Goal: Task Accomplishment & Management: Use online tool/utility

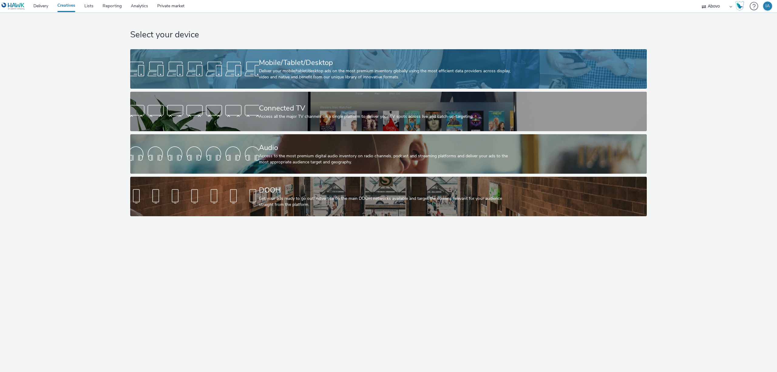
click at [316, 62] on div "Mobile/Tablet/Desktop" at bounding box center [387, 62] width 257 height 11
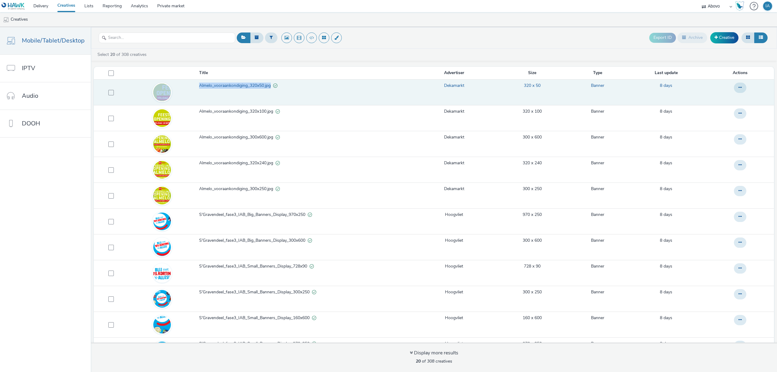
drag, startPoint x: 191, startPoint y: 87, endPoint x: 268, endPoint y: 86, distance: 77.7
click at [268, 86] on tr "Almelo_vooraankondiging_320x50.jpg Dekamarkt 320 x 50 Banner 8 days" at bounding box center [434, 92] width 680 height 26
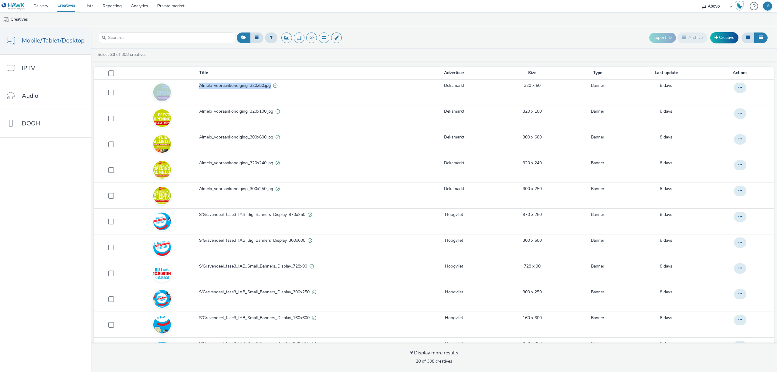
copy tr "Almelo_vooraankondiging_320x50.jpg"
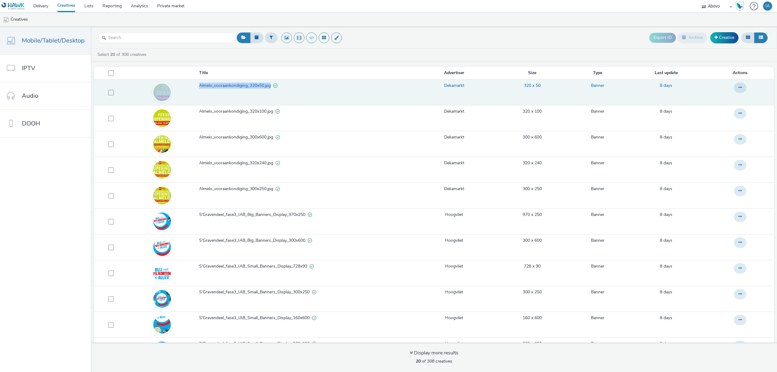
click at [245, 85] on span "Almelo_vooraankondiging_320x50.jpg" at bounding box center [236, 86] width 74 height 6
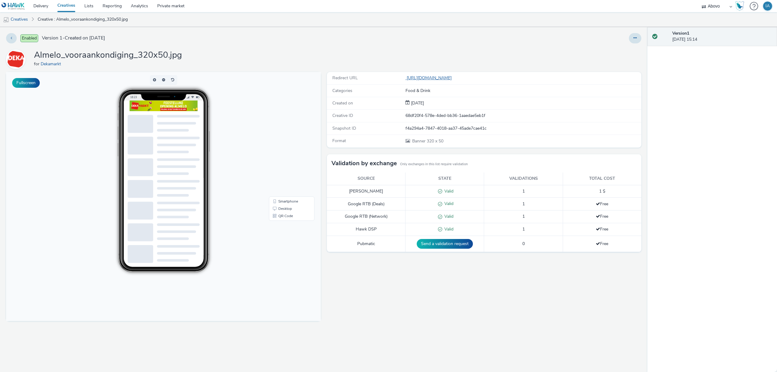
click at [454, 75] on link "[URL][DOMAIN_NAME]" at bounding box center [429, 78] width 49 height 6
click at [454, 76] on link "[URL][DOMAIN_NAME]" at bounding box center [429, 78] width 49 height 6
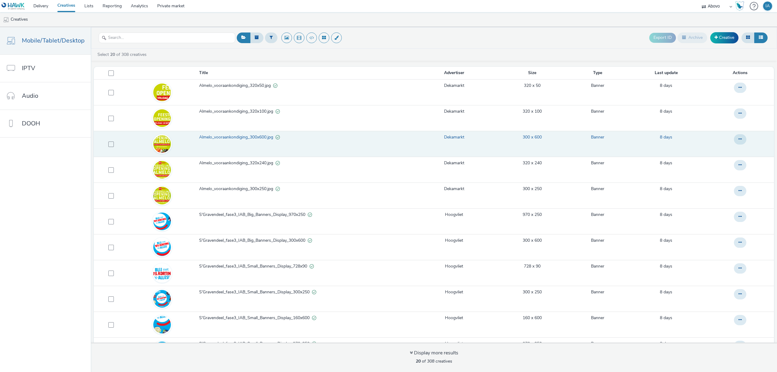
click at [254, 137] on span "Almelo_vooraankondiging_300x600.jpg" at bounding box center [237, 137] width 76 height 6
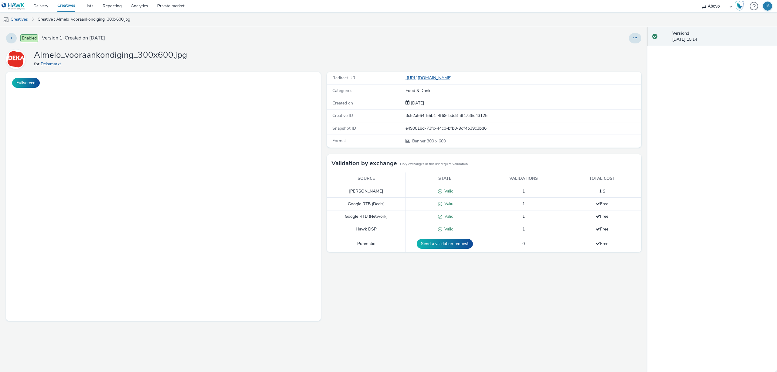
click at [454, 77] on link "[URL][DOMAIN_NAME]" at bounding box center [429, 78] width 49 height 6
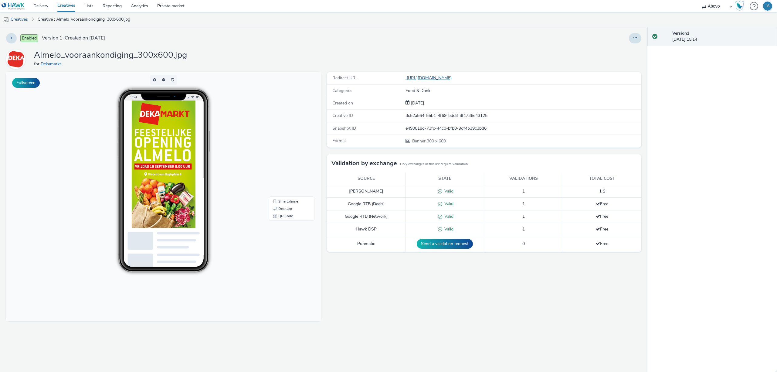
click at [454, 78] on link "[URL][DOMAIN_NAME]" at bounding box center [429, 78] width 49 height 6
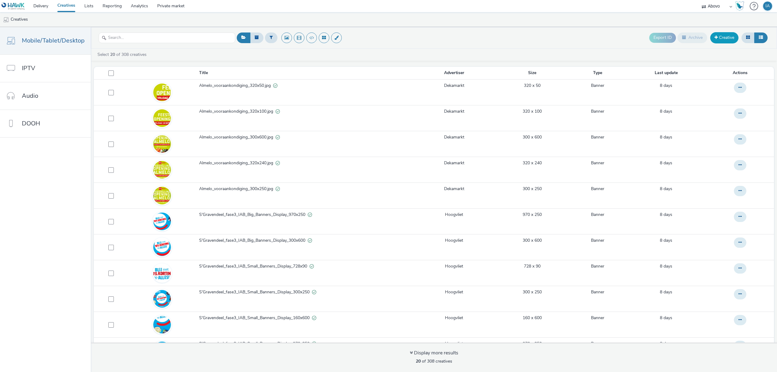
click at [731, 36] on link "Creative" at bounding box center [724, 37] width 28 height 11
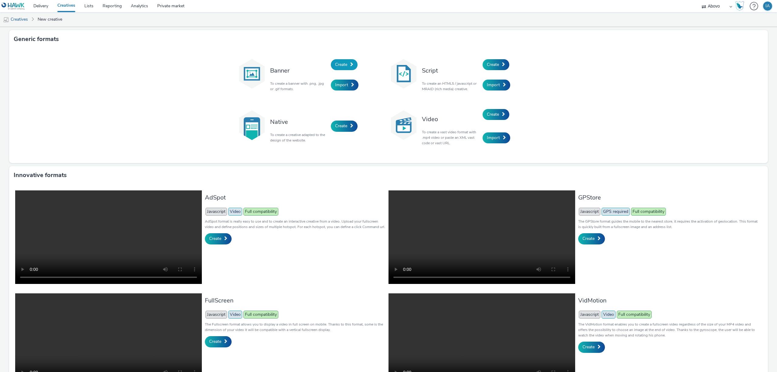
click at [345, 64] on link "Create" at bounding box center [344, 64] width 27 height 11
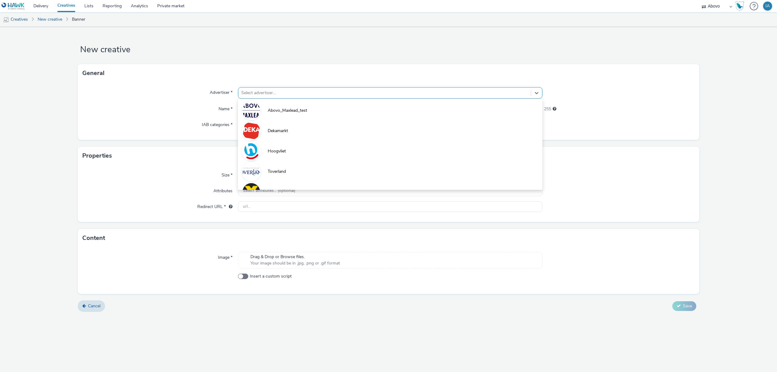
click at [343, 92] on div at bounding box center [384, 92] width 286 height 7
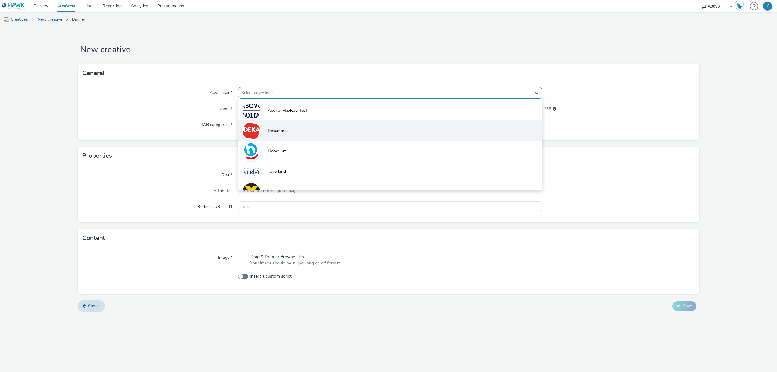
click at [290, 124] on li "Dekamarkt" at bounding box center [390, 130] width 304 height 20
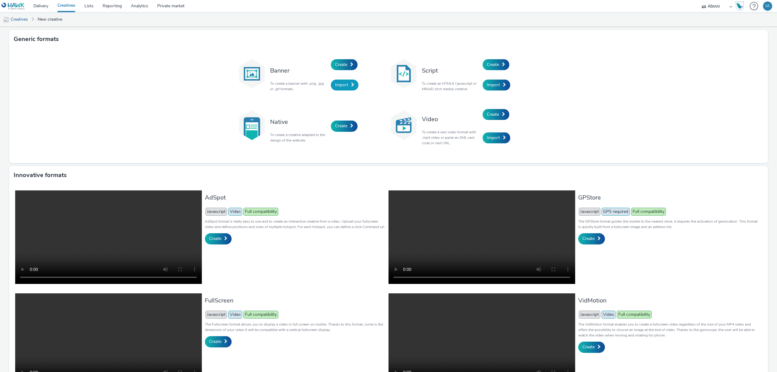
click at [337, 86] on span "Import" at bounding box center [341, 85] width 13 height 6
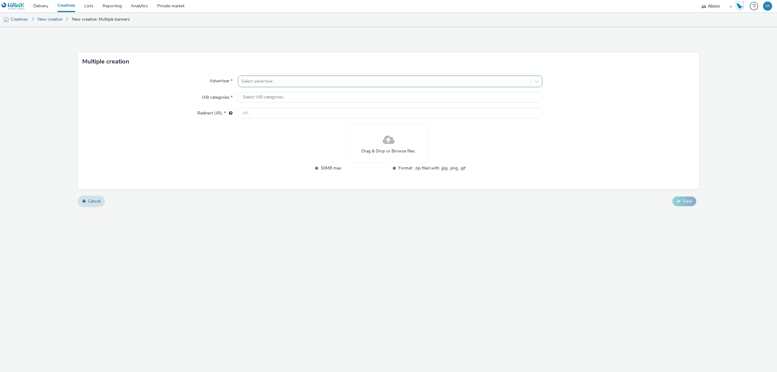
click at [283, 83] on div at bounding box center [384, 81] width 286 height 7
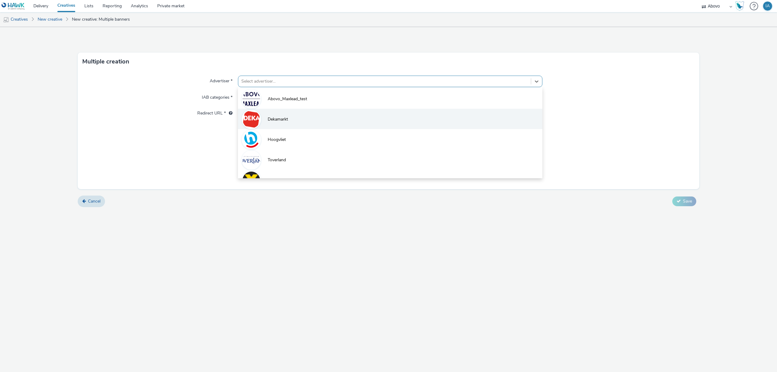
click at [272, 117] on span "Dekamarkt" at bounding box center [278, 119] width 20 height 6
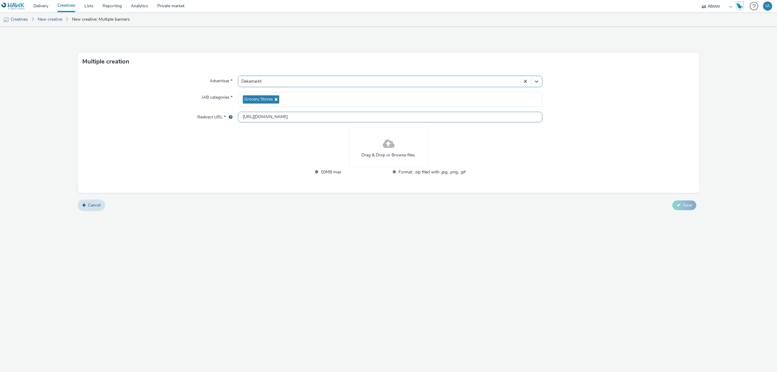
click at [287, 114] on input "http://dekamarkt.nl" at bounding box center [390, 117] width 304 height 11
paste input "s://www.dekamarkt.nl/almelo?utm_source=display&utm_medium=atd&utm_campaign=abov…"
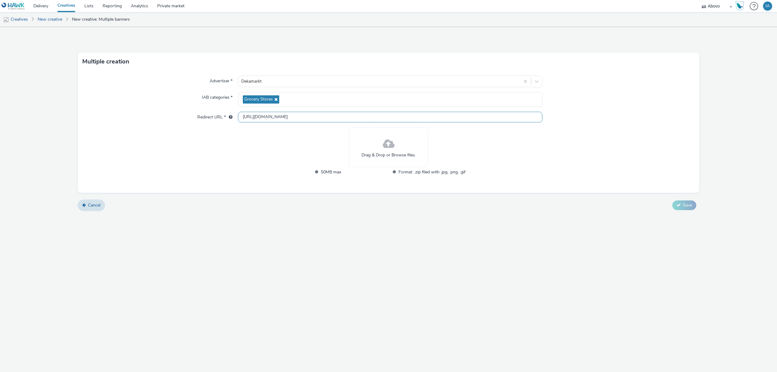
scroll to position [0, 58]
type input "[URL][DOMAIN_NAME]"
click at [441, 286] on div "Multiple creation Advertiser * Dekamarkt IAB categories * Grocery Stores Redire…" at bounding box center [388, 199] width 777 height 345
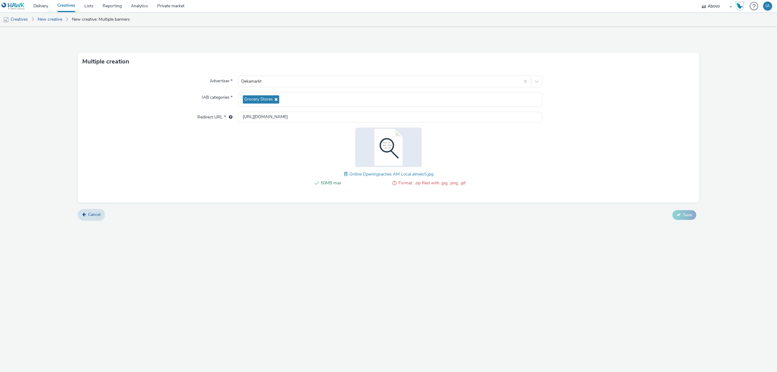
click at [345, 172] on span at bounding box center [346, 174] width 5 height 7
click at [681, 208] on form "Multiple creation Advertiser * Dekamarkt IAB categories * Grocery Stores Redire…" at bounding box center [388, 126] width 777 height 198
click at [682, 214] on button "Save" at bounding box center [684, 215] width 24 height 10
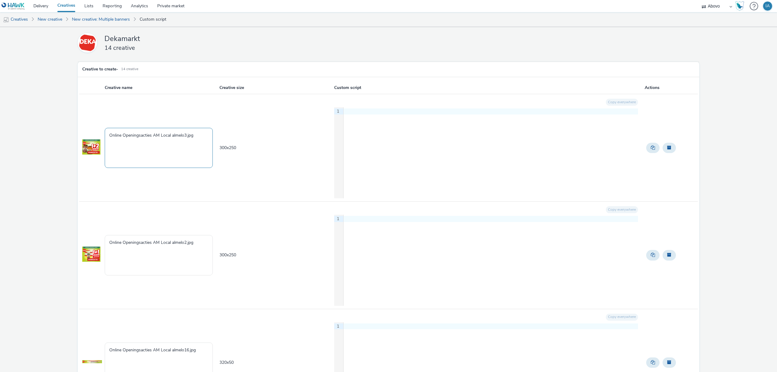
drag, startPoint x: 201, startPoint y: 137, endPoint x: 27, endPoint y: 135, distance: 174.2
paste textarea "Almelo_openingsacties_320x50"
click at [164, 134] on textarea "Almelo_openingsacties_320x50.jpg" at bounding box center [159, 148] width 108 height 40
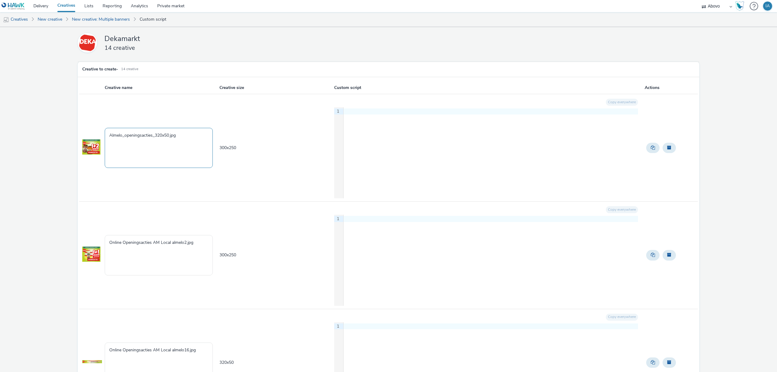
click at [169, 135] on textarea "Almelo_openingsacties_320x50.jpg" at bounding box center [159, 148] width 108 height 40
drag, startPoint x: 197, startPoint y: 245, endPoint x: 0, endPoint y: 238, distance: 197.0
click at [171, 135] on textarea "Almelo_openingsacties_300x250.jpg" at bounding box center [159, 148] width 108 height 40
type textarea "Almelo_openingsacties_300x250_hak.jpg"
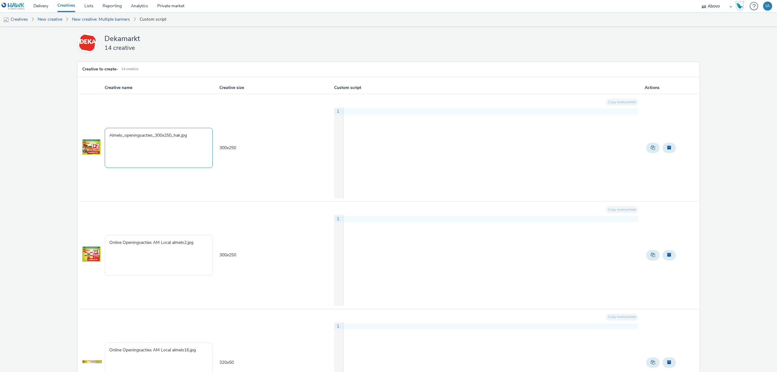
drag, startPoint x: 197, startPoint y: 139, endPoint x: 73, endPoint y: 138, distance: 124.1
drag, startPoint x: 184, startPoint y: 240, endPoint x: 59, endPoint y: 235, distance: 125.1
paste textarea "Almelo_openingsacties_300x250_hak"
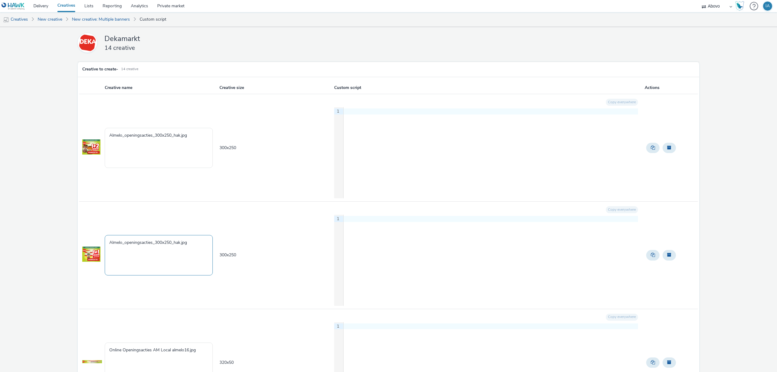
click at [180, 242] on textarea "Almelo_openingsacties_300x250_hak.jpg" at bounding box center [159, 255] width 108 height 40
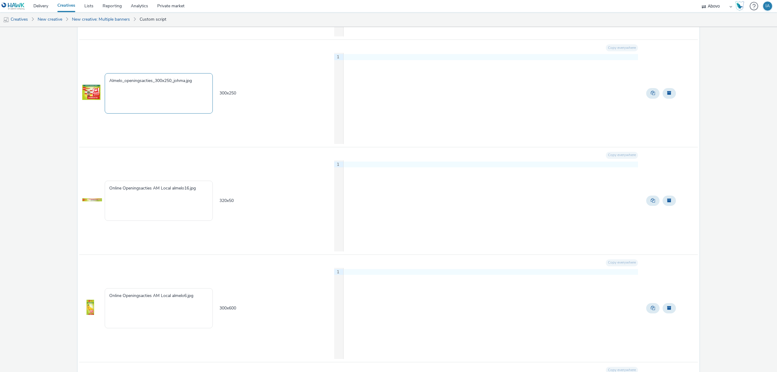
scroll to position [243, 0]
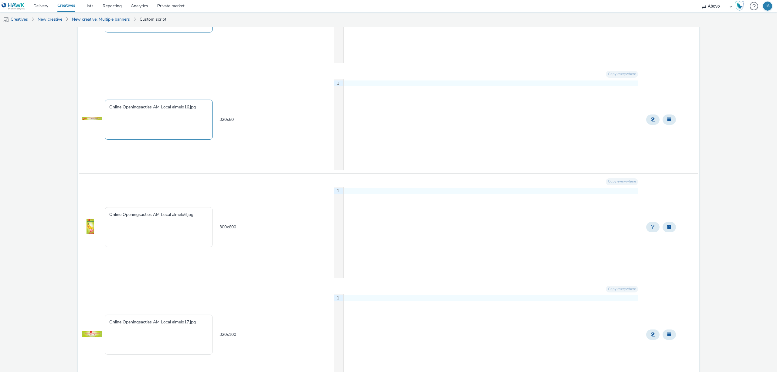
type textarea "Almelo_openingsacties_300x250_johma.jpg"
drag, startPoint x: 199, startPoint y: 107, endPoint x: 78, endPoint y: 107, distance: 121.4
paste textarea "Almelo_openingsacties_300x250_hak"
click at [172, 107] on textarea "Almelo_openingsacties_300x250_hak.jpg" at bounding box center [159, 120] width 108 height 40
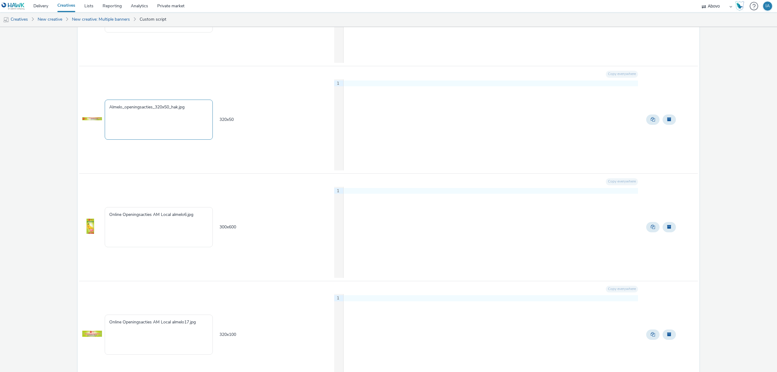
drag, startPoint x: 178, startPoint y: 111, endPoint x: 189, endPoint y: 109, distance: 10.6
click at [178, 111] on textarea "Almelo_openingsacties_320x50_hak.jpg" at bounding box center [159, 120] width 108 height 40
type textarea "Almelo_openingsacties_320x50.jpg"
drag, startPoint x: 200, startPoint y: 214, endPoint x: 41, endPoint y: 210, distance: 158.4
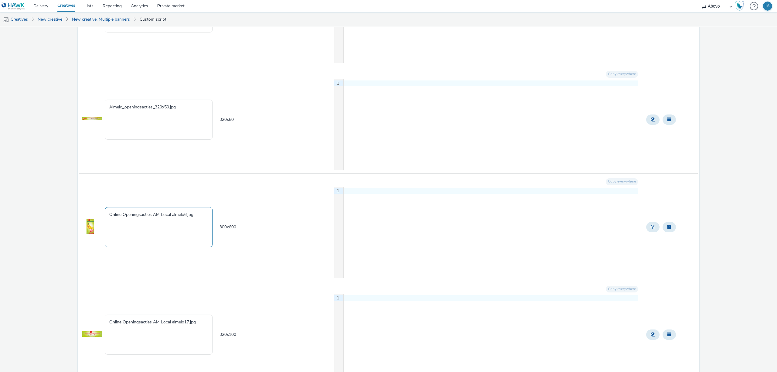
paste textarea "Almelo_openingsacties_300x250_hak"
click at [173, 215] on textarea "Almelo_openingsacties_300x250_hak.jpg" at bounding box center [159, 227] width 108 height 40
click at [179, 215] on textarea "Almelo_openingsacties_300x600_hak.jpg" at bounding box center [159, 227] width 108 height 40
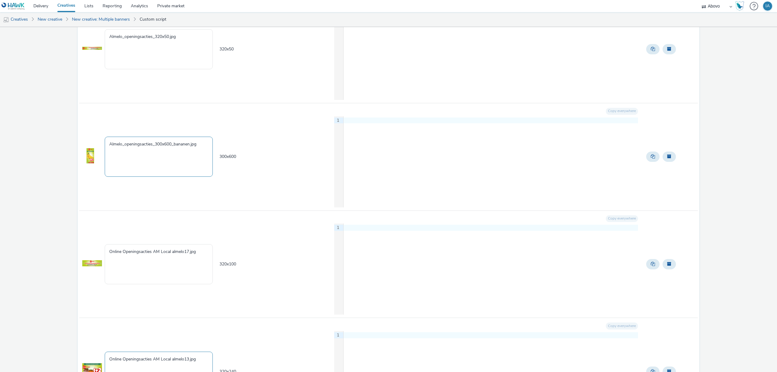
scroll to position [404, 0]
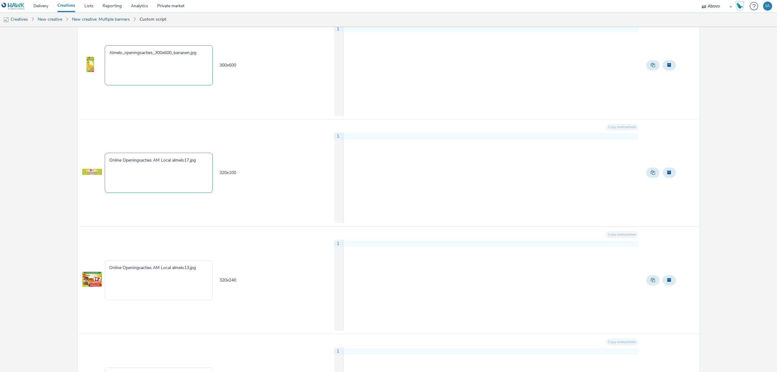
type textarea "Almelo_openingsacties_300x600_bananen.jpg"
drag, startPoint x: 205, startPoint y: 160, endPoint x: 36, endPoint y: 175, distance: 170.3
paste textarea "Almelo_openingsacties_300x250_hak"
drag, startPoint x: 171, startPoint y: 160, endPoint x: 158, endPoint y: 161, distance: 12.8
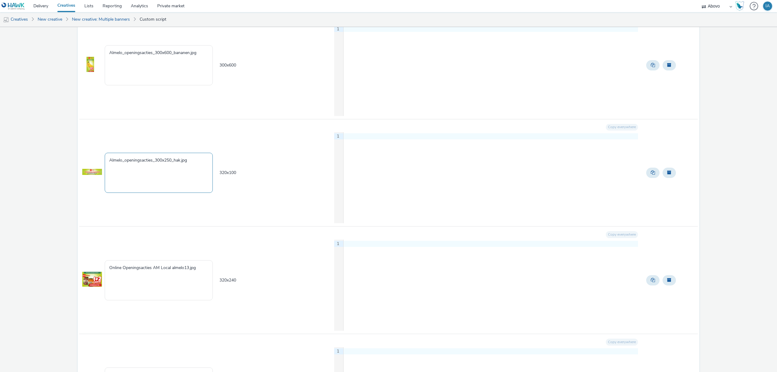
click at [158, 161] on textarea "Almelo_openingsacties_300x250_hak.jpg" at bounding box center [159, 173] width 108 height 40
click at [180, 161] on textarea "Almelo_openingsacties_320x100_hak.jpg" at bounding box center [159, 173] width 108 height 40
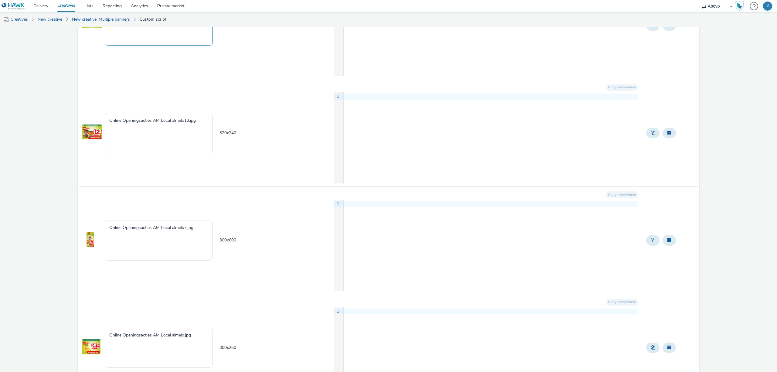
scroll to position [566, 0]
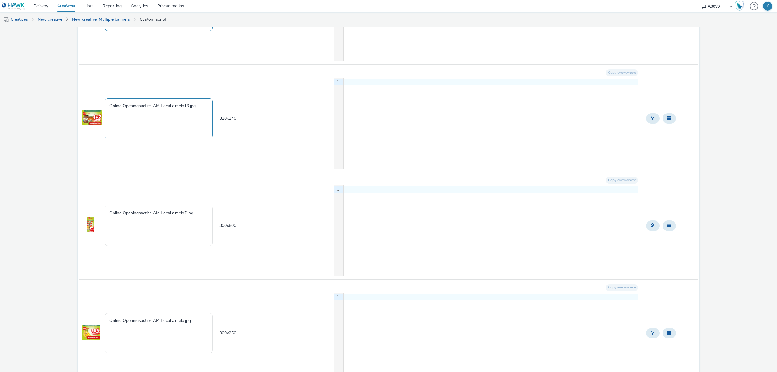
type textarea "Almelo_openingsacties_320x100.jpg"
drag, startPoint x: 199, startPoint y: 107, endPoint x: 65, endPoint y: 107, distance: 134.7
click at [66, 107] on div "Dekamarkt 14 creative Creative to create - 14 Creative Creative name Creative s…" at bounding box center [388, 260] width 777 height 1599
paste textarea "Almelo_openingsacties_300x250_hak"
click at [172, 106] on textarea "Almelo_openingsacties_300x250_hak.jpg" at bounding box center [159, 118] width 108 height 40
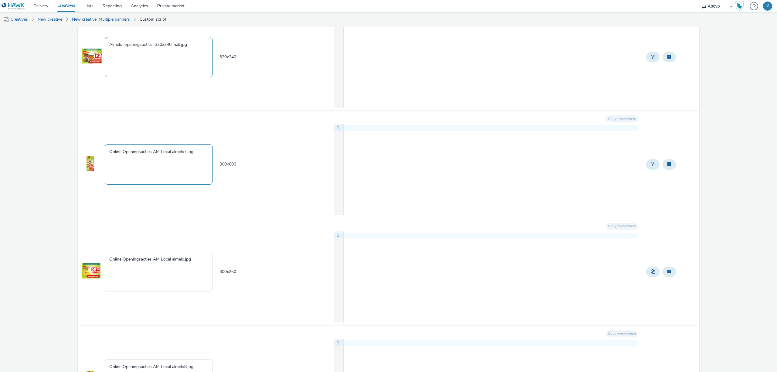
scroll to position [647, 0]
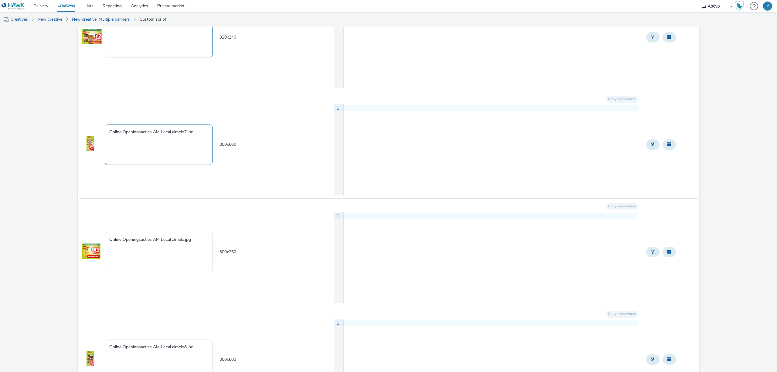
type textarea "Almelo_openingsacties_320x240_hak.jpg"
drag, startPoint x: 203, startPoint y: 133, endPoint x: 25, endPoint y: 138, distance: 177.9
click at [38, 133] on div "Dekamarkt 14 creative Creative to create - 14 Creative Creative name Creative s…" at bounding box center [388, 179] width 777 height 1599
paste textarea "Almelo_openingsacties_300x250_hak"
drag, startPoint x: 171, startPoint y: 135, endPoint x: 158, endPoint y: 136, distance: 13.4
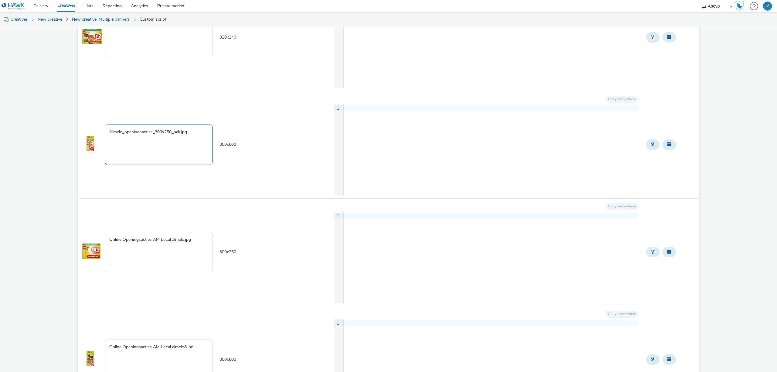
click at [158, 136] on textarea "Almelo_openingsacties_300x250_hak.jpg" at bounding box center [159, 144] width 108 height 40
click at [179, 133] on textarea "Almelo_openingsacties_300x600_hak.jpg" at bounding box center [159, 144] width 108 height 40
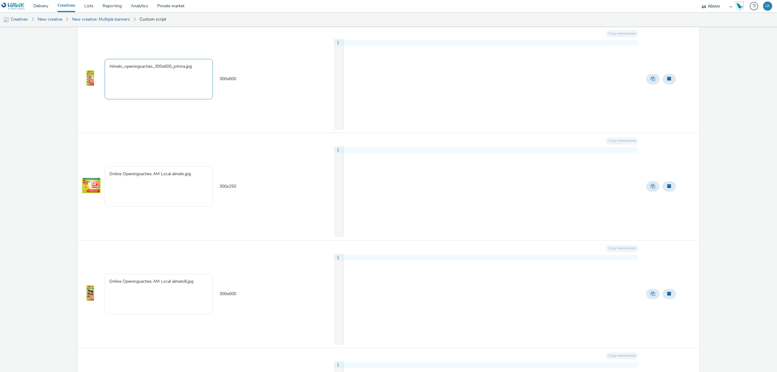
scroll to position [728, 0]
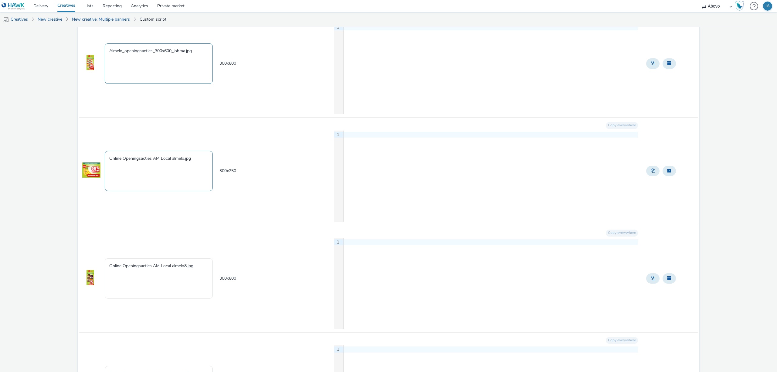
type textarea "Almelo_openingsacties_300x600_johma.jpg"
drag, startPoint x: 195, startPoint y: 161, endPoint x: 58, endPoint y: 165, distance: 137.2
click at [60, 164] on div "Dekamarkt 14 creative Creative to create - 14 Creative Creative name Creative s…" at bounding box center [388, 98] width 777 height 1599
paste textarea "Almelo_openingsacties_300x250_hak"
click at [181, 161] on textarea "Almelo_openingsacties_300x250_hak.jpg" at bounding box center [159, 171] width 108 height 40
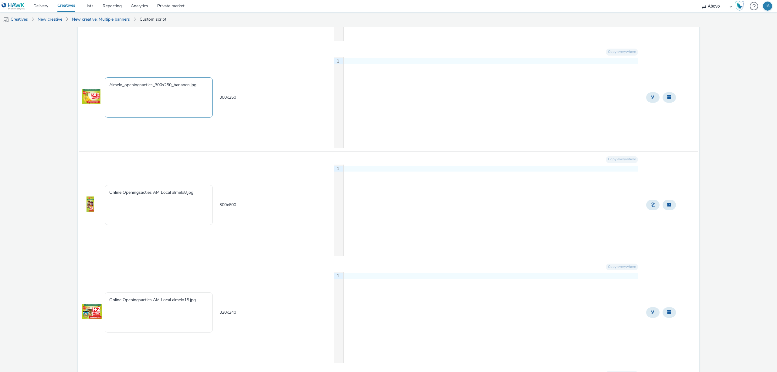
scroll to position [890, 0]
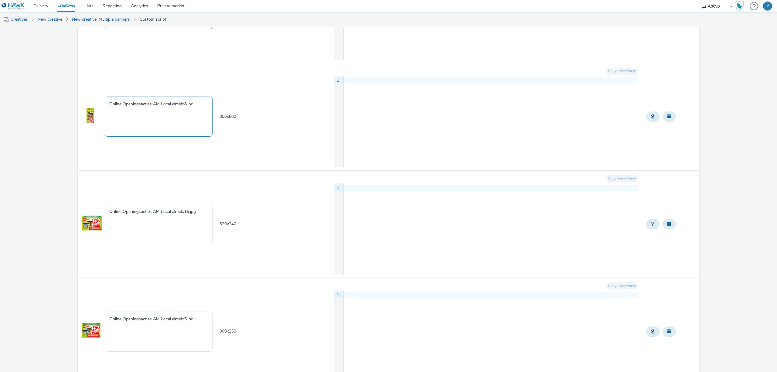
type textarea "Almelo_openingsacties_300x250_bananen.jpg"
drag, startPoint x: 202, startPoint y: 111, endPoint x: 44, endPoint y: 112, distance: 157.5
paste textarea "Almelo_openingsacties_300x250_hak"
click at [173, 105] on textarea "Almelo_openingsacties_300x250_hak.jpg" at bounding box center [159, 116] width 108 height 40
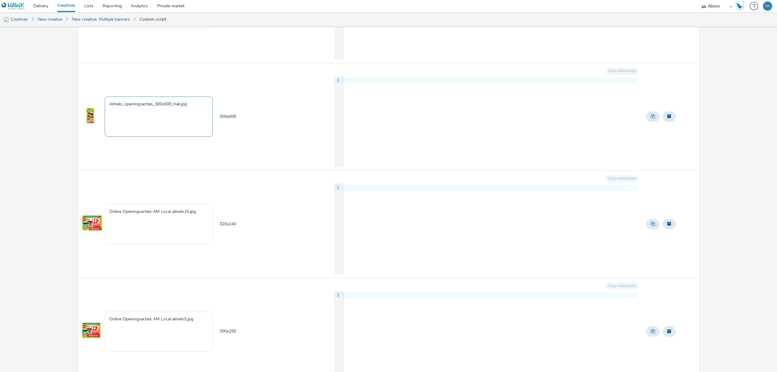
click at [180, 108] on textarea "Almelo_openingsacties_300x600_hak.jpg" at bounding box center [159, 116] width 108 height 40
type textarea "Almelo_openingsacties_300x600_ijs.jpg"
drag, startPoint x: 202, startPoint y: 216, endPoint x: 56, endPoint y: 212, distance: 145.7
paste textarea "Almelo_openingsacties_300x250_hak"
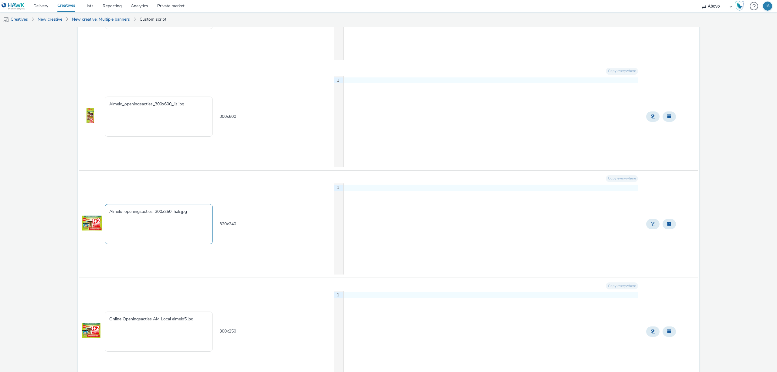
click at [161, 214] on textarea "Almelo_openingsacties_300x250_hak.jpg" at bounding box center [159, 224] width 108 height 40
click at [171, 214] on textarea "Almelo_openingsacties_320x250_hak.jpg" at bounding box center [159, 224] width 108 height 40
drag, startPoint x: 179, startPoint y: 215, endPoint x: 192, endPoint y: 216, distance: 12.8
click at [179, 215] on textarea "Almelo_openingsacties_320x240_hak.jpg" at bounding box center [159, 224] width 108 height 40
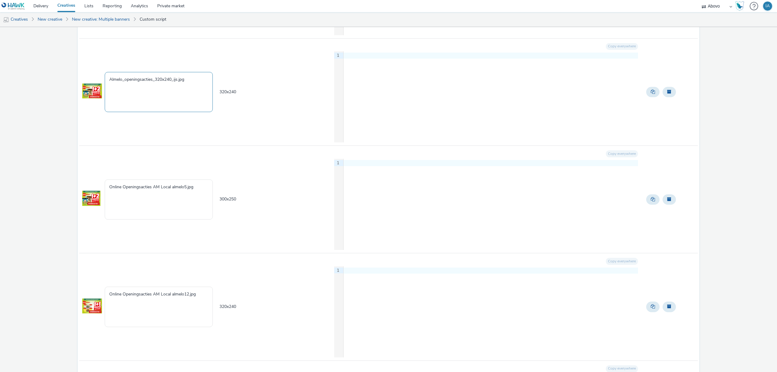
scroll to position [1052, 0]
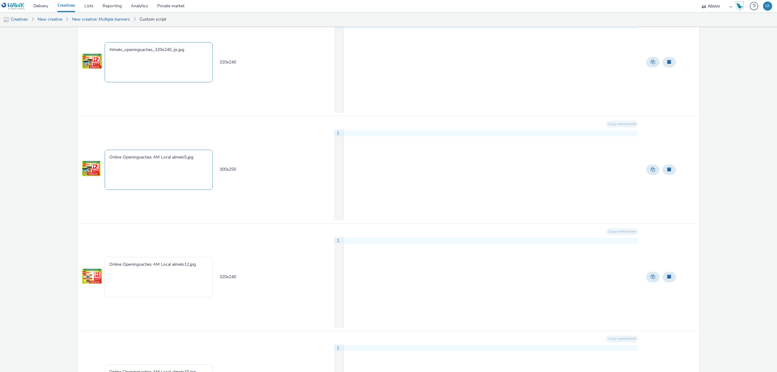
type textarea "Almelo_openingsacties_320x240_ijs.jpg"
drag, startPoint x: 198, startPoint y: 160, endPoint x: 18, endPoint y: 175, distance: 180.5
paste textarea "Almelo_openingsacties_300x250_hak"
click at [180, 160] on textarea "Almelo_openingsacties_300x250_hak.jpg" at bounding box center [159, 170] width 108 height 40
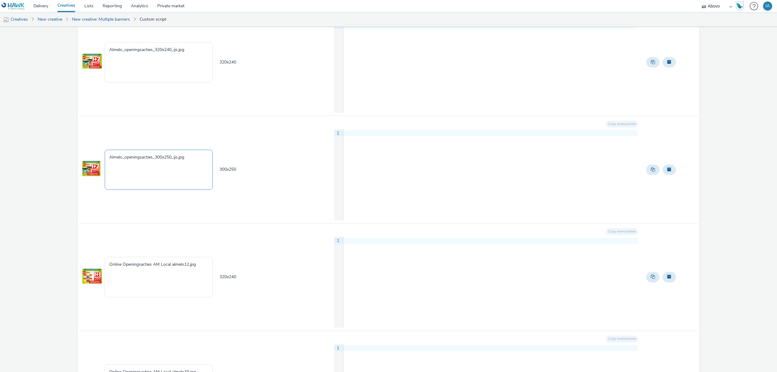
scroll to position [1214, 0]
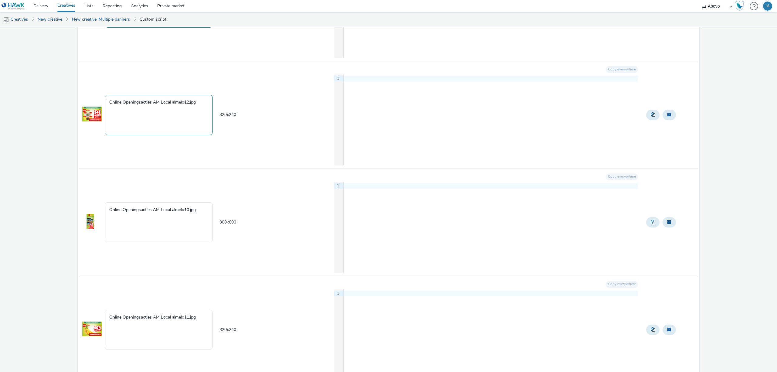
type textarea "Almelo_openingsacties_300x250_ijs.jpg"
drag, startPoint x: 201, startPoint y: 107, endPoint x: 58, endPoint y: 109, distance: 142.3
paste textarea "Almelo_openingsacties_300x250_hak"
click at [162, 106] on textarea "Almelo_openingsacties_300x250_hak.jpg" at bounding box center [159, 115] width 108 height 40
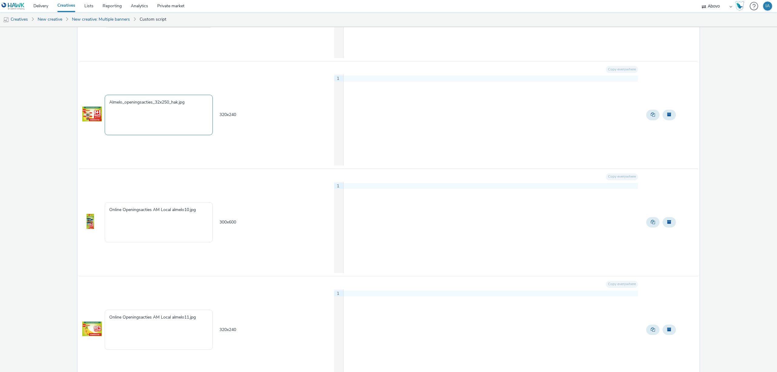
type textarea "Almelo_openingsacties_320x250_hak.jpg"
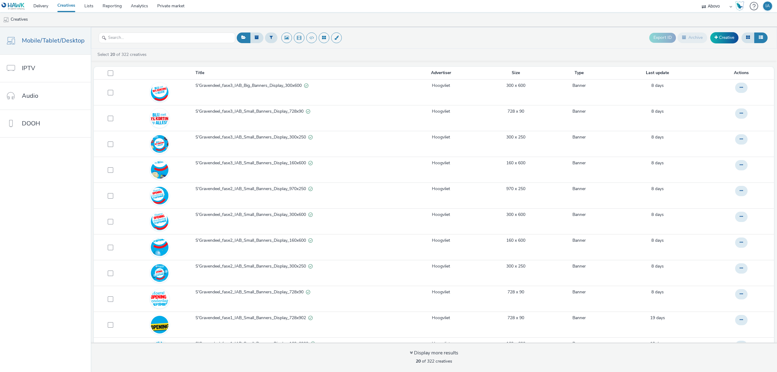
click at [10, 4] on img at bounding box center [13, 6] width 23 height 8
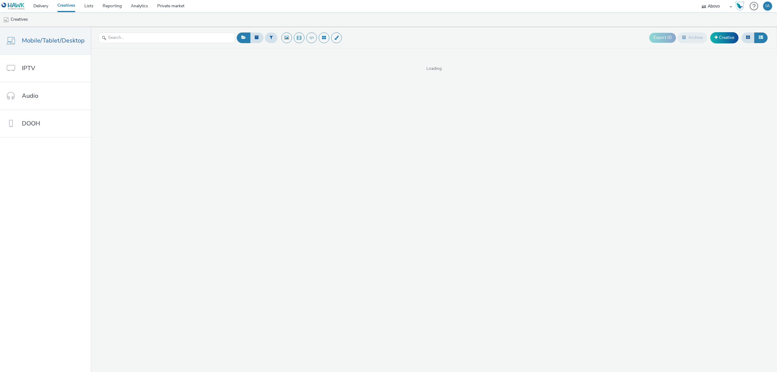
click at [15, 7] on img at bounding box center [13, 6] width 23 height 8
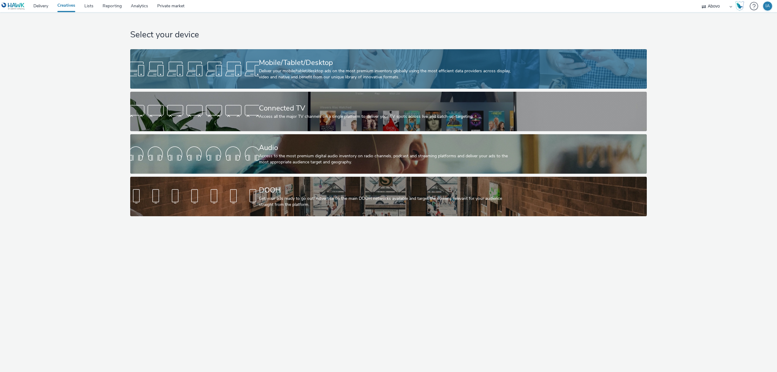
click at [340, 63] on div "Mobile/Tablet/Desktop" at bounding box center [387, 62] width 257 height 11
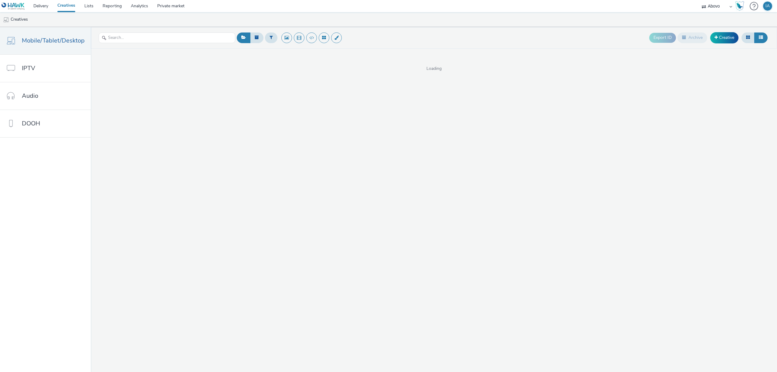
click at [526, 142] on div "Export ID Archive Creative Loading" at bounding box center [434, 199] width 686 height 345
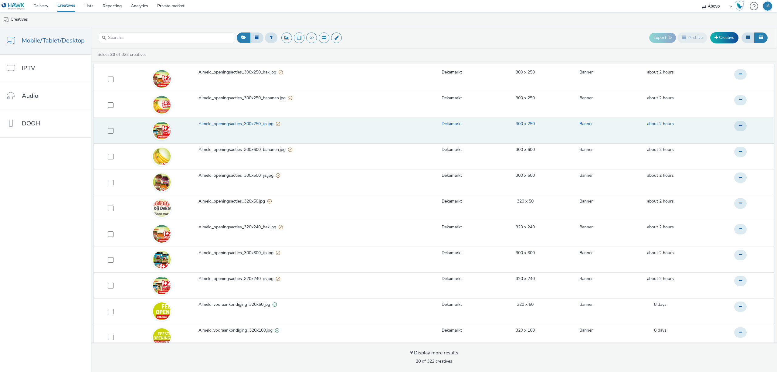
scroll to position [162, 0]
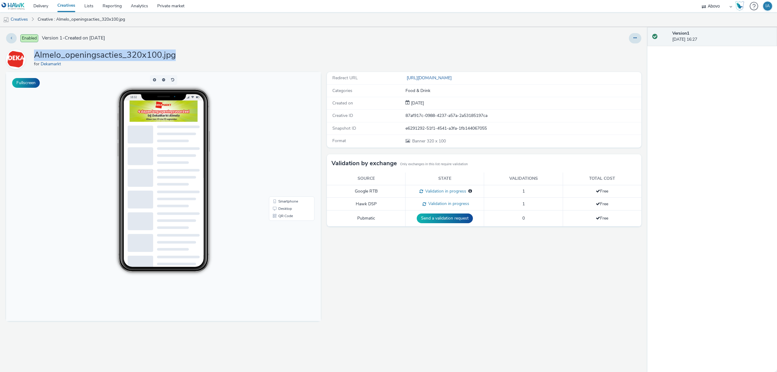
drag, startPoint x: 181, startPoint y: 56, endPoint x: 32, endPoint y: 55, distance: 149.3
click at [32, 55] on div "Almelo_openingsacties_320x100.jpg for Dekamarkt" at bounding box center [323, 58] width 635 height 19
copy h1 "Almelo_openingsacties_320x100.jpg"
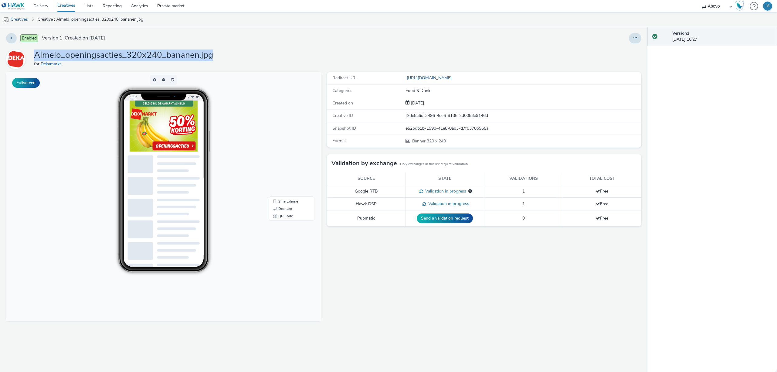
drag, startPoint x: 214, startPoint y: 55, endPoint x: 36, endPoint y: 57, distance: 178.4
click at [36, 57] on div "Almelo_openingsacties_320x240_bananen.jpg for Dekamarkt" at bounding box center [323, 58] width 635 height 19
copy h1 "Almelo_openingsacties_320x240_bananen.jpg"
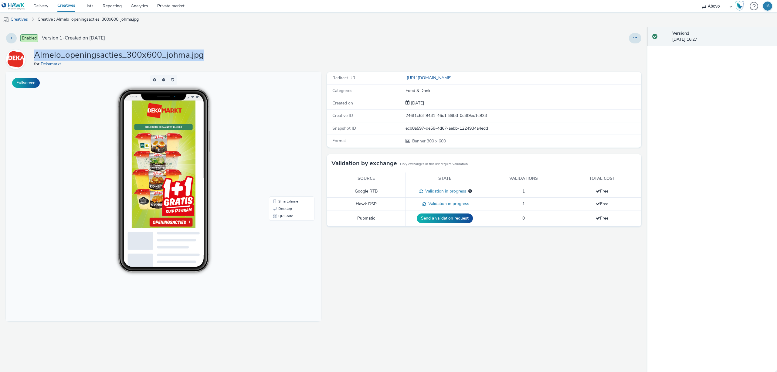
drag, startPoint x: 211, startPoint y: 59, endPoint x: 33, endPoint y: 58, distance: 177.8
click at [33, 58] on div "Almelo_openingsacties_300x600_johma.jpg for Dekamarkt" at bounding box center [323, 58] width 635 height 19
copy h1 "Almelo_openingsacties_300x600_johma.jpg"
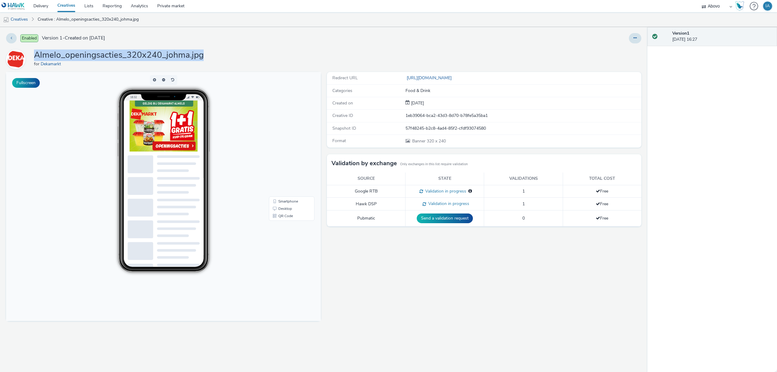
drag, startPoint x: 211, startPoint y: 55, endPoint x: 36, endPoint y: 55, distance: 174.8
click at [36, 55] on div "Almelo_openingsacties_320x240_johma.jpg for Dekamarkt" at bounding box center [323, 58] width 635 height 19
copy h1 "Almelo_openingsacties_320x240_johma.jpg"
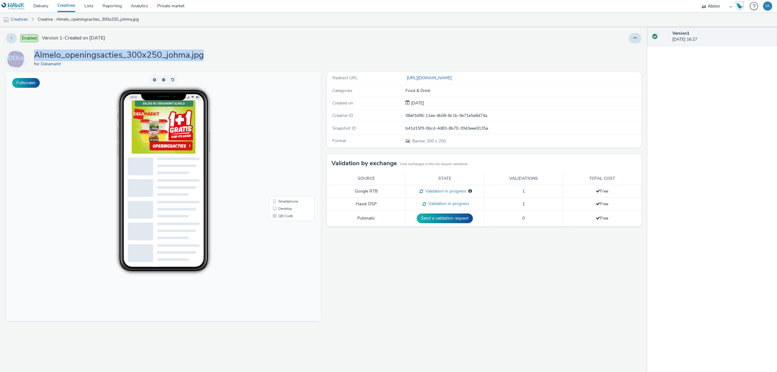
drag, startPoint x: 216, startPoint y: 60, endPoint x: 14, endPoint y: 58, distance: 202.7
click at [14, 58] on div "Almelo_openingsacties_300x250_johma.jpg for Dekamarkt" at bounding box center [323, 58] width 635 height 19
click at [254, 48] on div "Enabled Version 1 - Created on 17 September 2025 Almelo_openingsacties_300x250_…" at bounding box center [323, 199] width 647 height 345
click at [211, 54] on div "Almelo_openingsacties_300x250_johma.jpg for Dekamarkt" at bounding box center [323, 58] width 635 height 19
drag, startPoint x: 202, startPoint y: 56, endPoint x: 34, endPoint y: 55, distance: 167.5
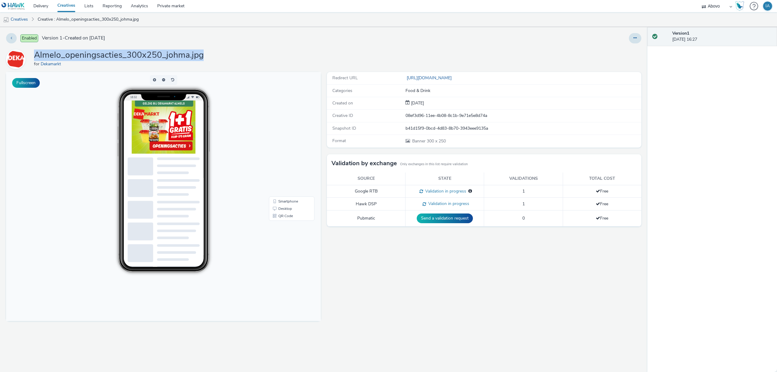
click at [34, 55] on div "Almelo_openingsacties_300x250_johma.jpg for Dekamarkt" at bounding box center [323, 58] width 635 height 19
copy h1 "Almelo_openingsacties_300x250_johma.jpg"
drag, startPoint x: 210, startPoint y: 54, endPoint x: 29, endPoint y: 54, distance: 180.8
click at [29, 54] on div "Almelo_openingsacties_300x250_hak.jpg for Dekamarkt" at bounding box center [323, 58] width 635 height 19
copy div "Almelo_openingsacties_300x250_hak.jpg"
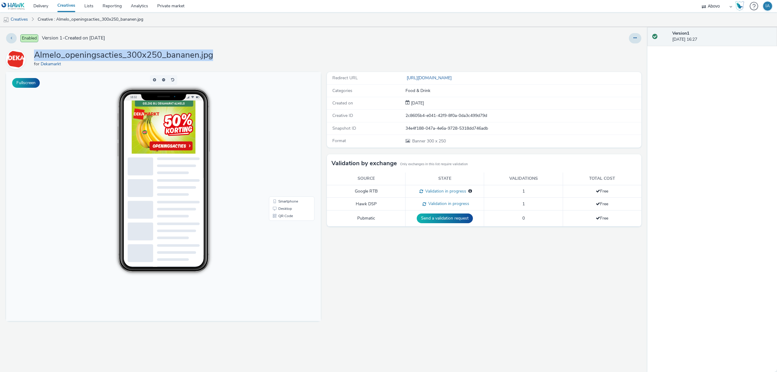
drag, startPoint x: 217, startPoint y: 54, endPoint x: 34, endPoint y: 59, distance: 183.0
click at [34, 59] on div "Almelo_openingsacties_300x250_bananen.jpg for Dekamarkt" at bounding box center [323, 58] width 635 height 19
copy h1 "Almelo_openingsacties_300x250_bananen.jpg"
drag, startPoint x: 204, startPoint y: 55, endPoint x: 33, endPoint y: 53, distance: 170.5
click at [33, 53] on div "Almelo_openingsacties_300x250_ijs.jpg for Dekamarkt" at bounding box center [323, 58] width 635 height 19
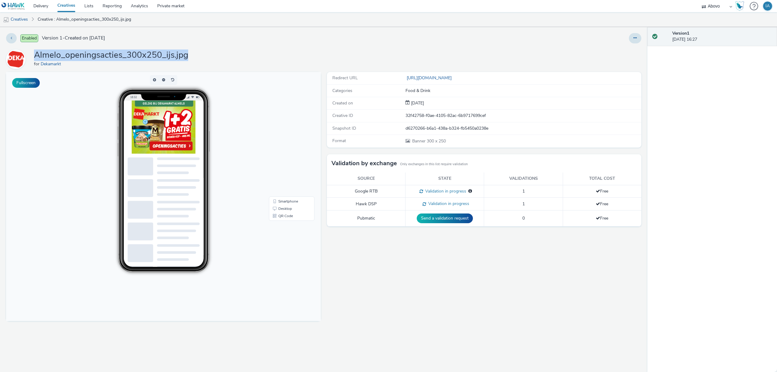
copy h1 "Almelo_openingsacties_300x250_ijs.jpg"
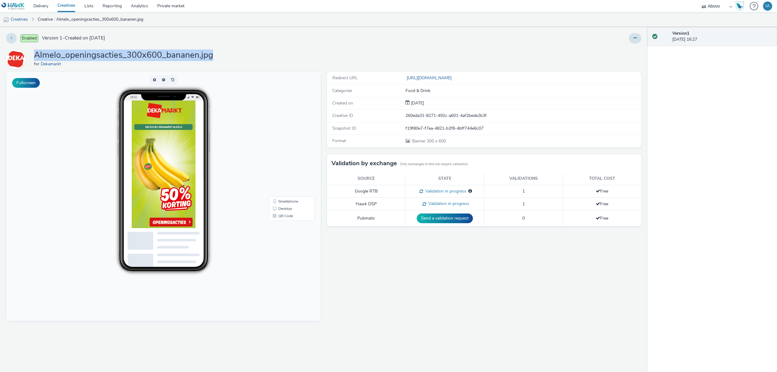
drag, startPoint x: 218, startPoint y: 58, endPoint x: 34, endPoint y: 56, distance: 184.5
click at [34, 56] on div "Almelo_openingsacties_300x600_bananen.jpg for Dekamarkt" at bounding box center [323, 58] width 635 height 19
copy h1 "Almelo_openingsacties_300x600_bananen.jpg"
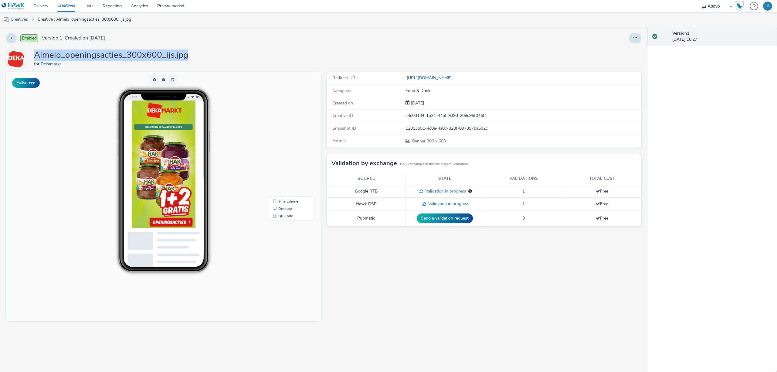
drag, startPoint x: 194, startPoint y: 58, endPoint x: 31, endPoint y: 57, distance: 163.2
click at [31, 57] on div "Almelo_openingsacties_300x600_ijs.jpg for Dekamarkt" at bounding box center [323, 58] width 635 height 19
copy h1 "Almelo_openingsacties_300x600_ijs.jpg"
click at [534, 52] on div "Almelo_openingsacties_300x600_ijs.jpg for Dekamarkt" at bounding box center [323, 58] width 635 height 19
click at [637, 36] on button at bounding box center [635, 38] width 12 height 10
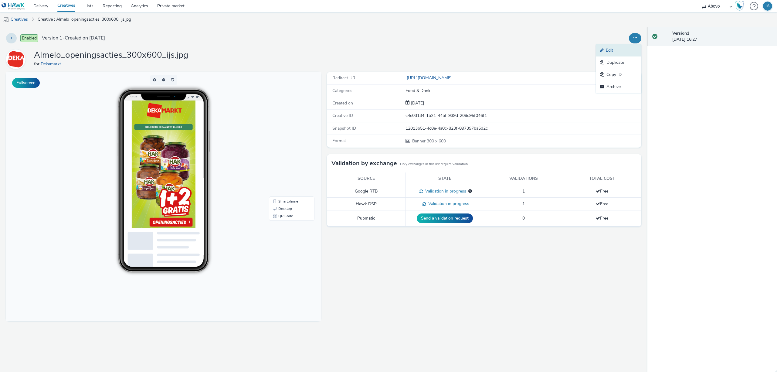
click at [615, 48] on link "Edit" at bounding box center [619, 50] width 46 height 12
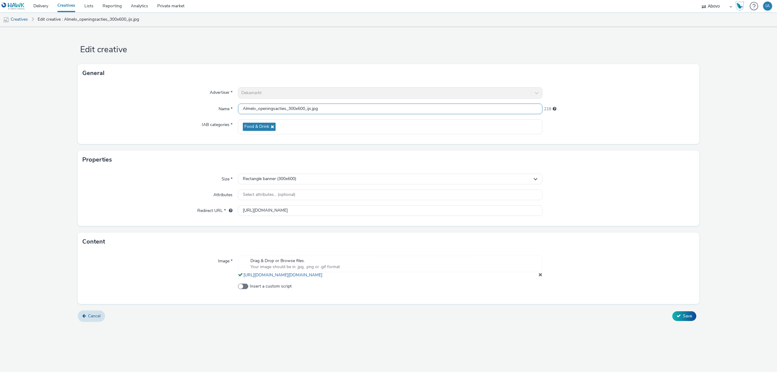
click at [312, 108] on input "Almelo_openingsacties_300x600_ijs.jpg" at bounding box center [390, 108] width 304 height 11
type input "Almelo_openingsacties_300x600_hak.jpg"
click at [682, 321] on button "Save" at bounding box center [684, 316] width 24 height 10
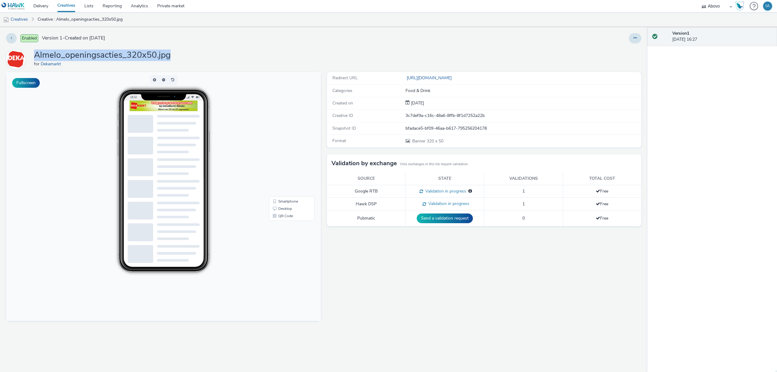
drag, startPoint x: 180, startPoint y: 50, endPoint x: 36, endPoint y: 58, distance: 144.3
click at [36, 58] on div "Almelo_openingsacties_320x50.jpg for Dekamarkt" at bounding box center [323, 58] width 635 height 19
copy h1 "Almelo_openingsacties_320x50.jpg"
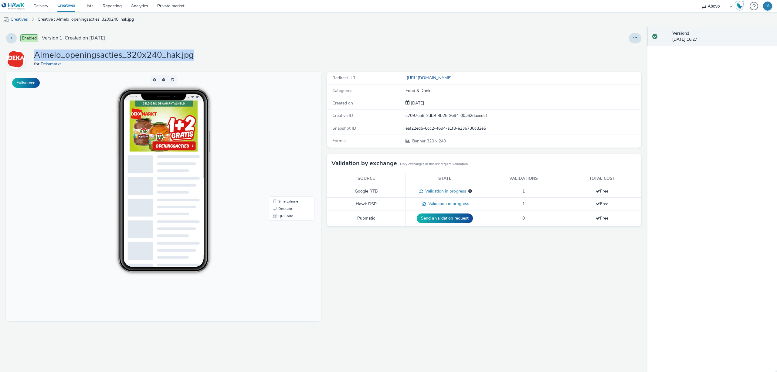
drag, startPoint x: 201, startPoint y: 53, endPoint x: 36, endPoint y: 56, distance: 164.8
click at [36, 56] on div "Almelo_openingsacties_320x240_hak.jpg for Dekamarkt" at bounding box center [323, 58] width 635 height 19
copy h1 "Almelo_openingsacties_320x240_hak.jpg"
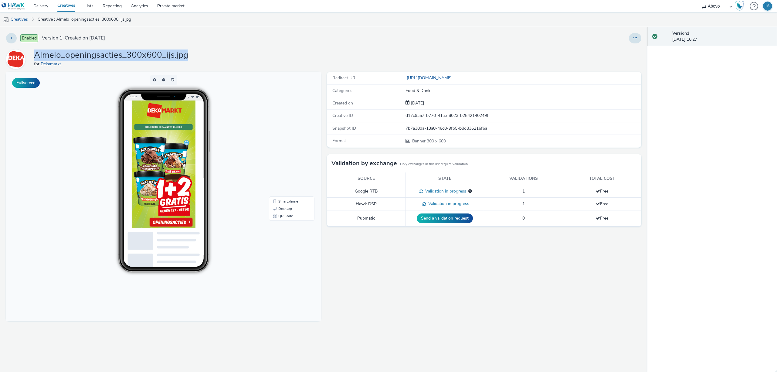
drag, startPoint x: 195, startPoint y: 56, endPoint x: 36, endPoint y: 54, distance: 159.0
click at [36, 54] on div "Almelo_openingsacties_300x600_ijs.jpg for Dekamarkt" at bounding box center [323, 58] width 635 height 19
copy h1 "Almelo_openingsacties_300x600_ijs.jpg"
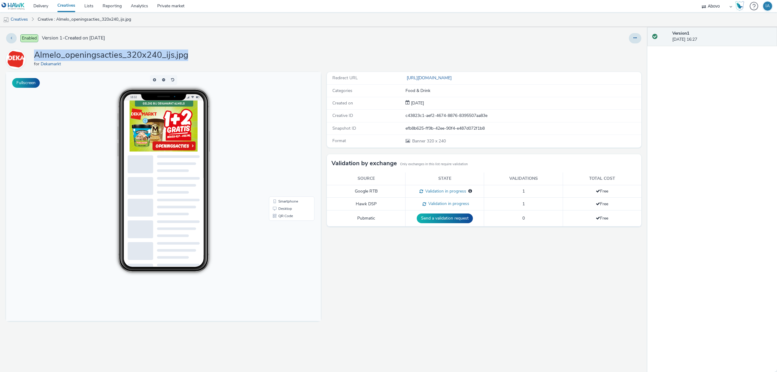
drag, startPoint x: 192, startPoint y: 58, endPoint x: 25, endPoint y: 59, distance: 167.2
click at [33, 55] on div "Almelo_openingsacties_320x240_ijs.jpg for Dekamarkt" at bounding box center [323, 58] width 635 height 19
copy h1 "Almelo_openingsacties_320x240_ijs.jpg"
click at [454, 79] on link "[URL][DOMAIN_NAME]" at bounding box center [429, 78] width 49 height 6
